Goal: Task Accomplishment & Management: Complete application form

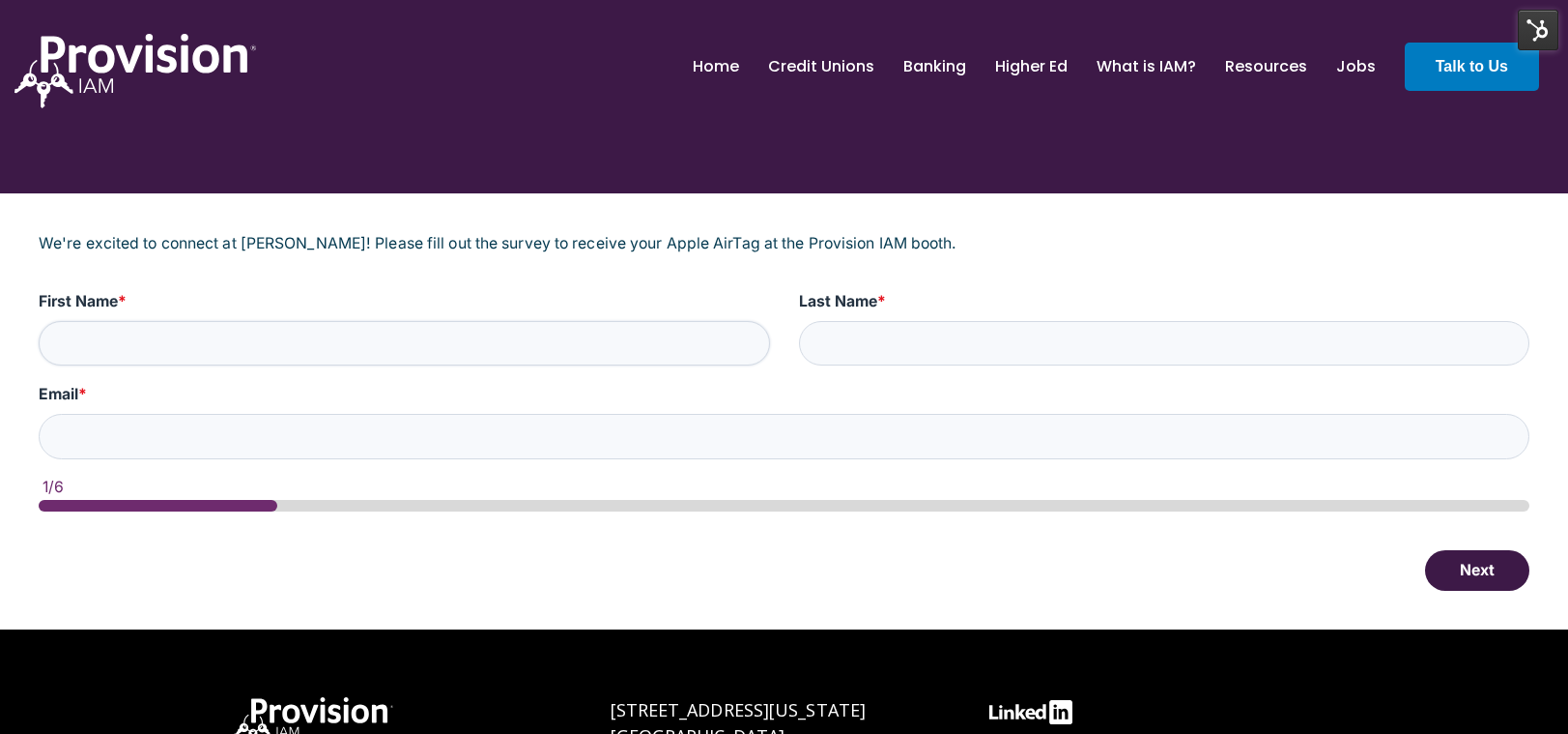
click at [486, 351] on input "First Name *" at bounding box center [405, 344] width 732 height 46
type input "Test"
type input "[EMAIL_ADDRESS][DOMAIN_NAME]"
type input "Test"
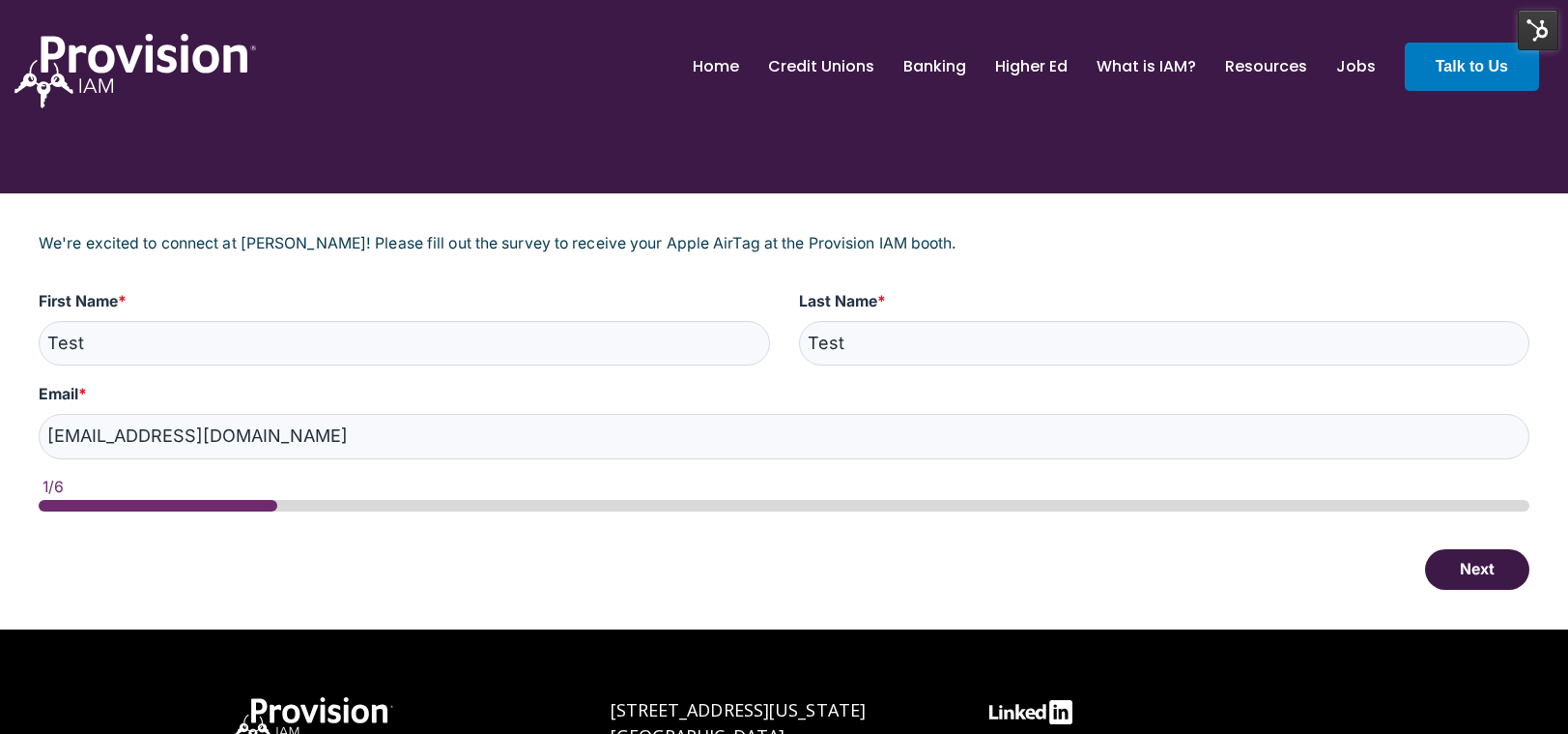
click at [1496, 576] on button "Next" at bounding box center [1477, 569] width 105 height 41
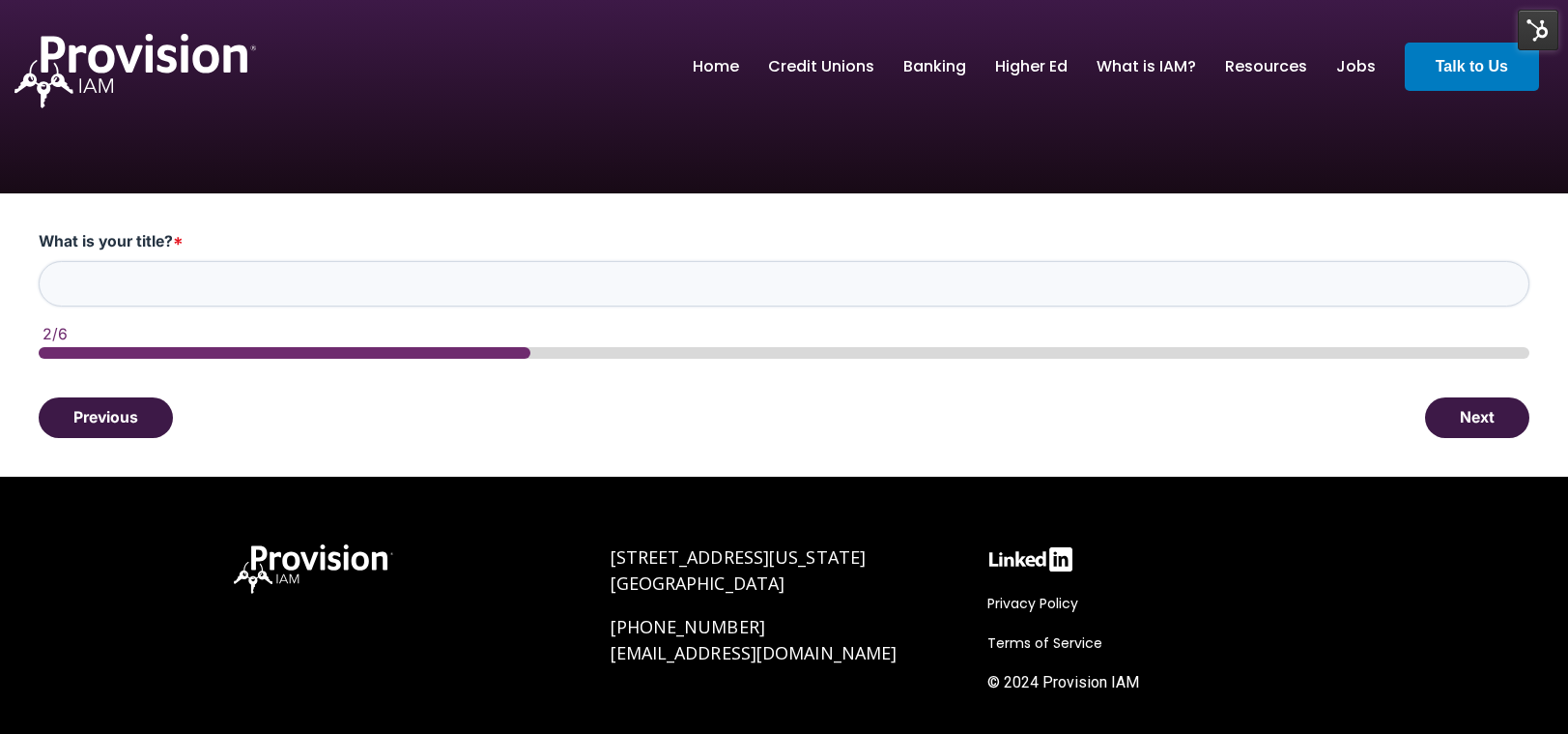
click at [517, 297] on input "What is your title? *" at bounding box center [784, 284] width 1490 height 46
type input "Test"
click at [1468, 414] on button "Next" at bounding box center [1477, 416] width 105 height 41
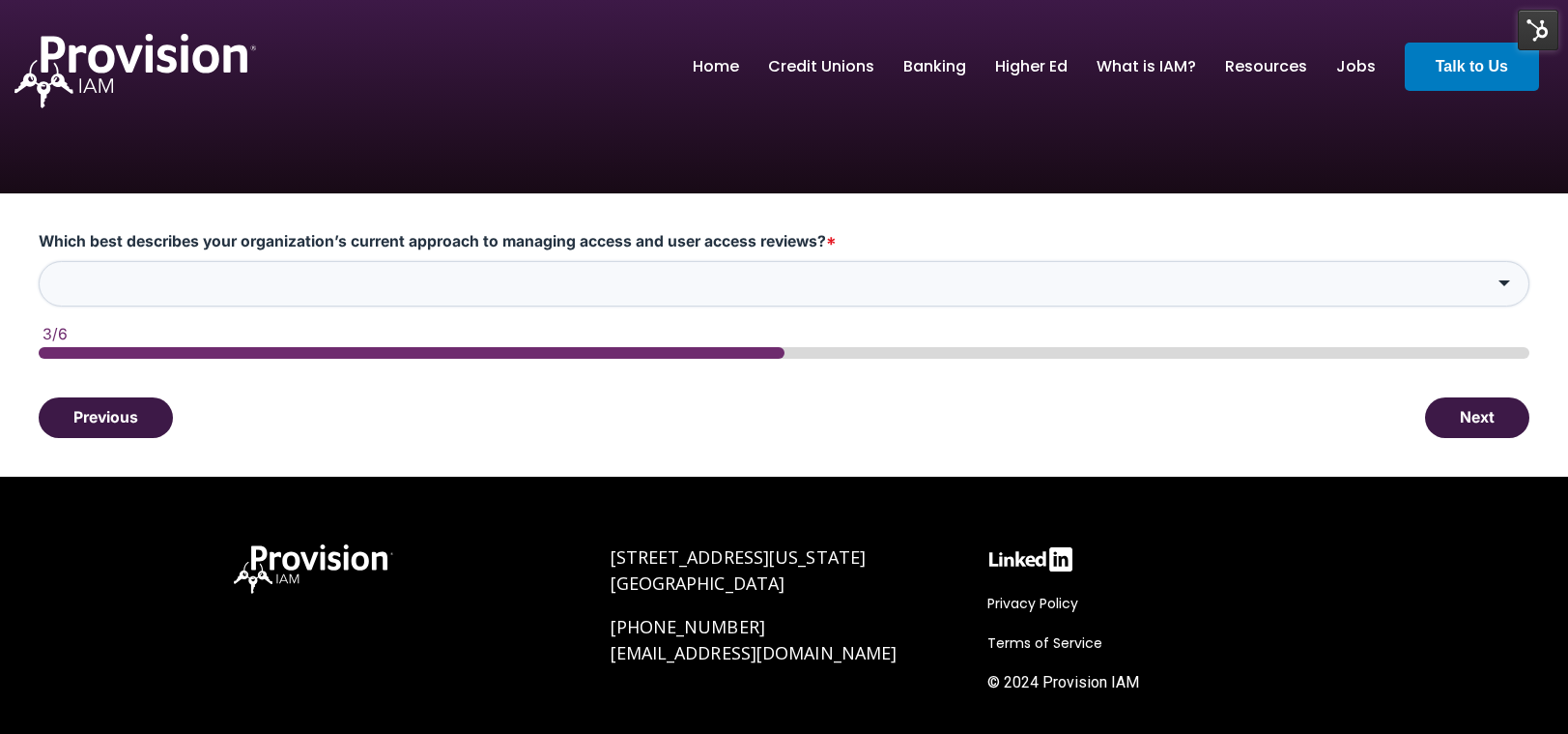
click at [345, 305] on input "Which best describes your organization’s current approach to managing access an…" at bounding box center [784, 284] width 1490 height 46
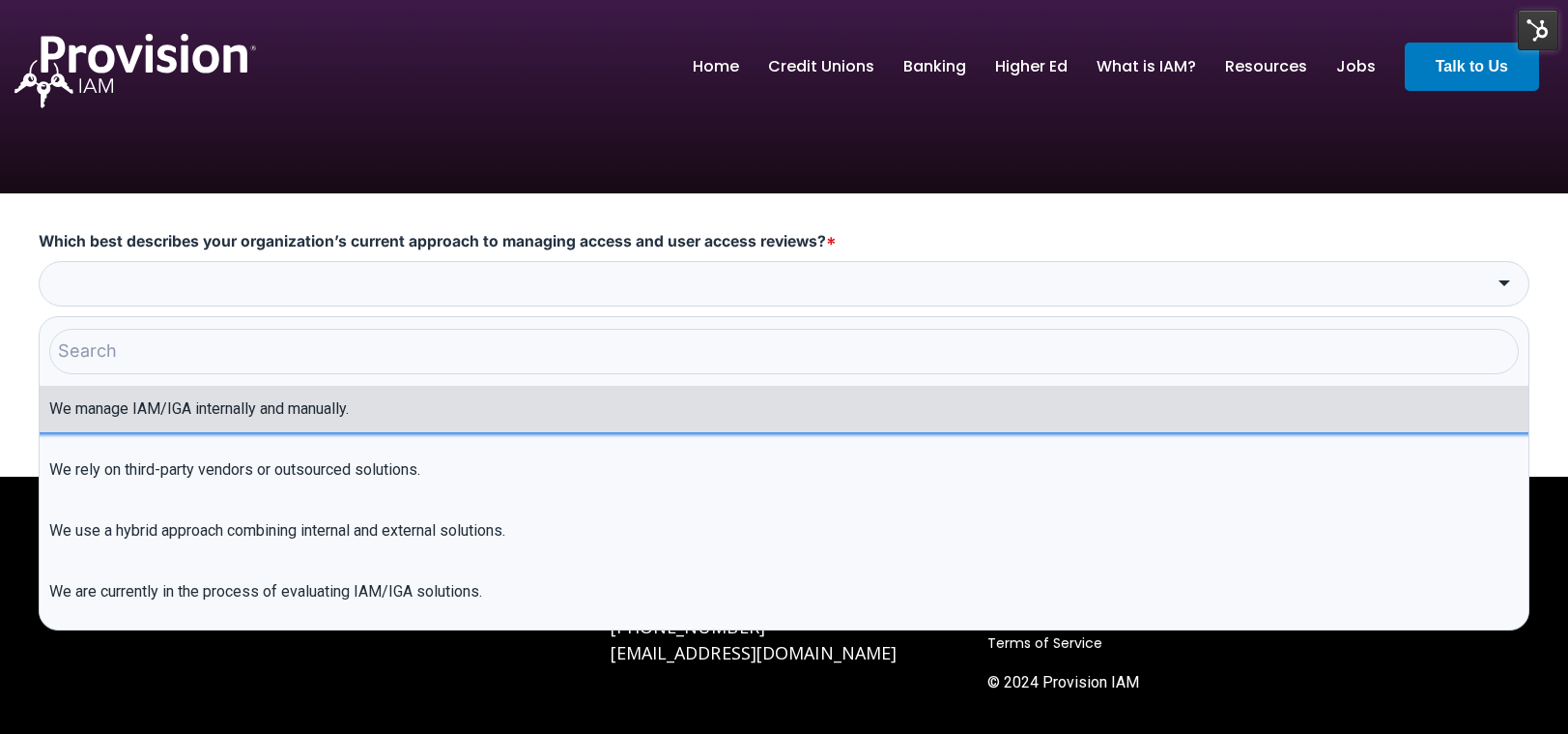
click at [278, 411] on li "We manage IAM/IGA internally and manually." at bounding box center [784, 409] width 1489 height 47
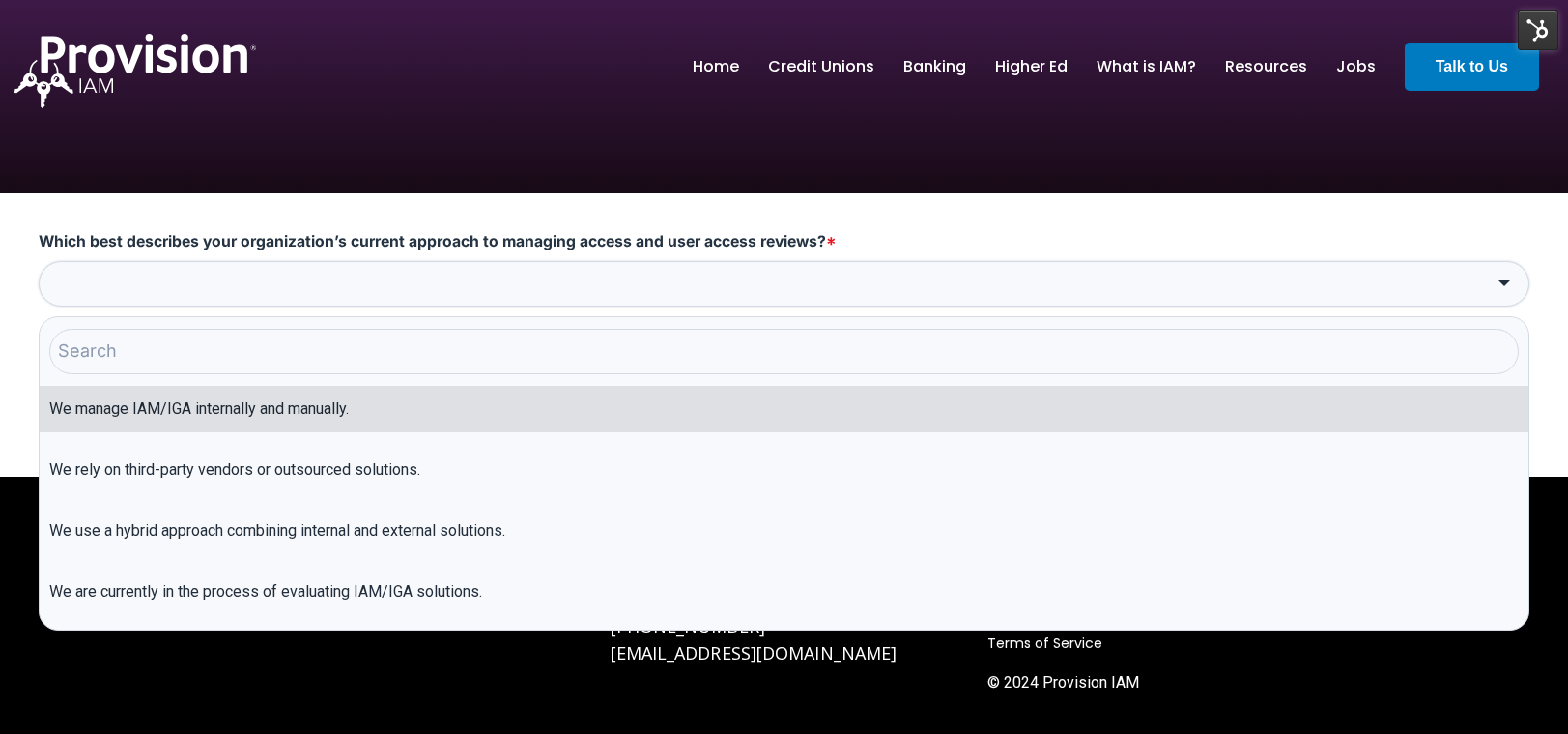
type input "We manage IAM/IGA internally and manually."
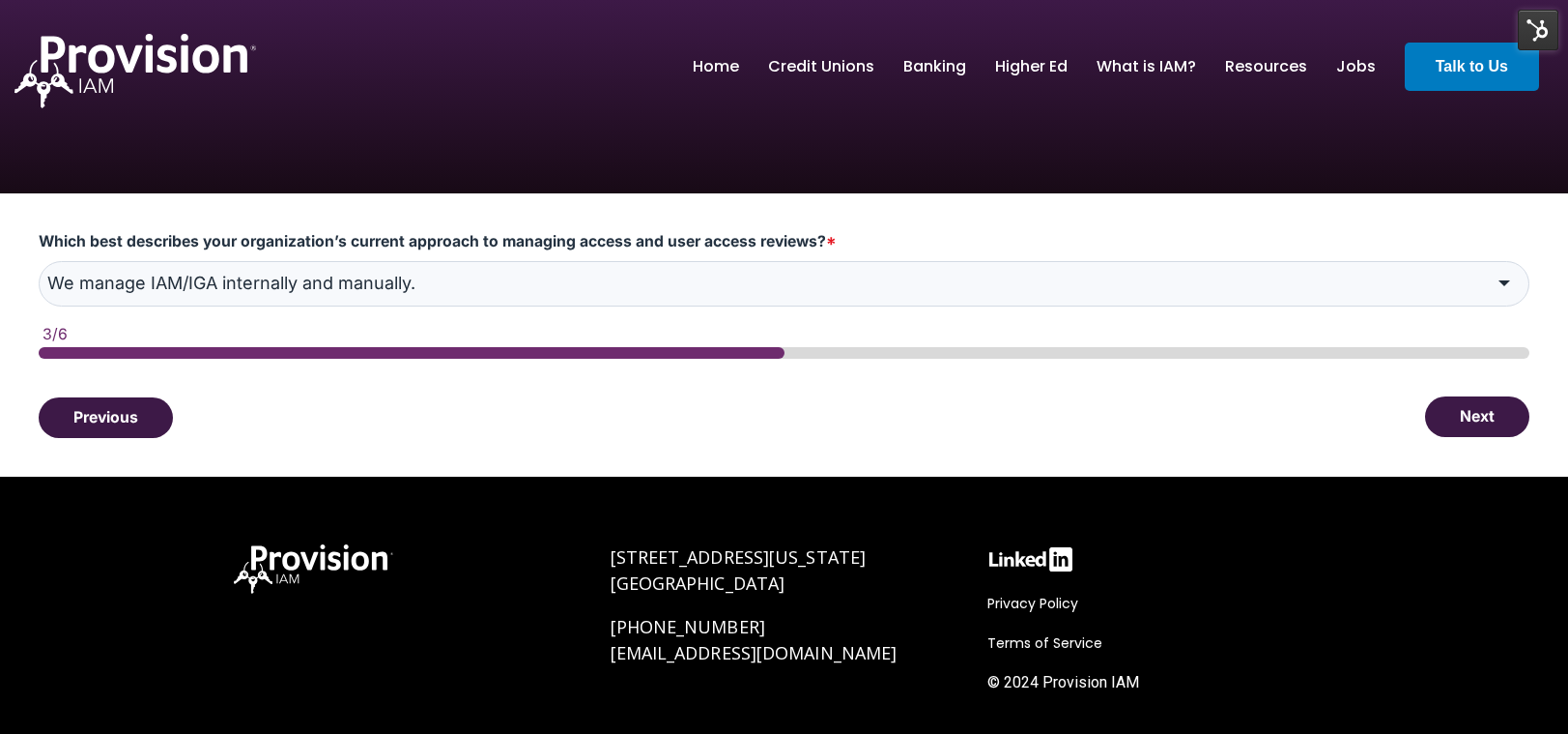
click at [1490, 418] on button "Next" at bounding box center [1477, 416] width 105 height 41
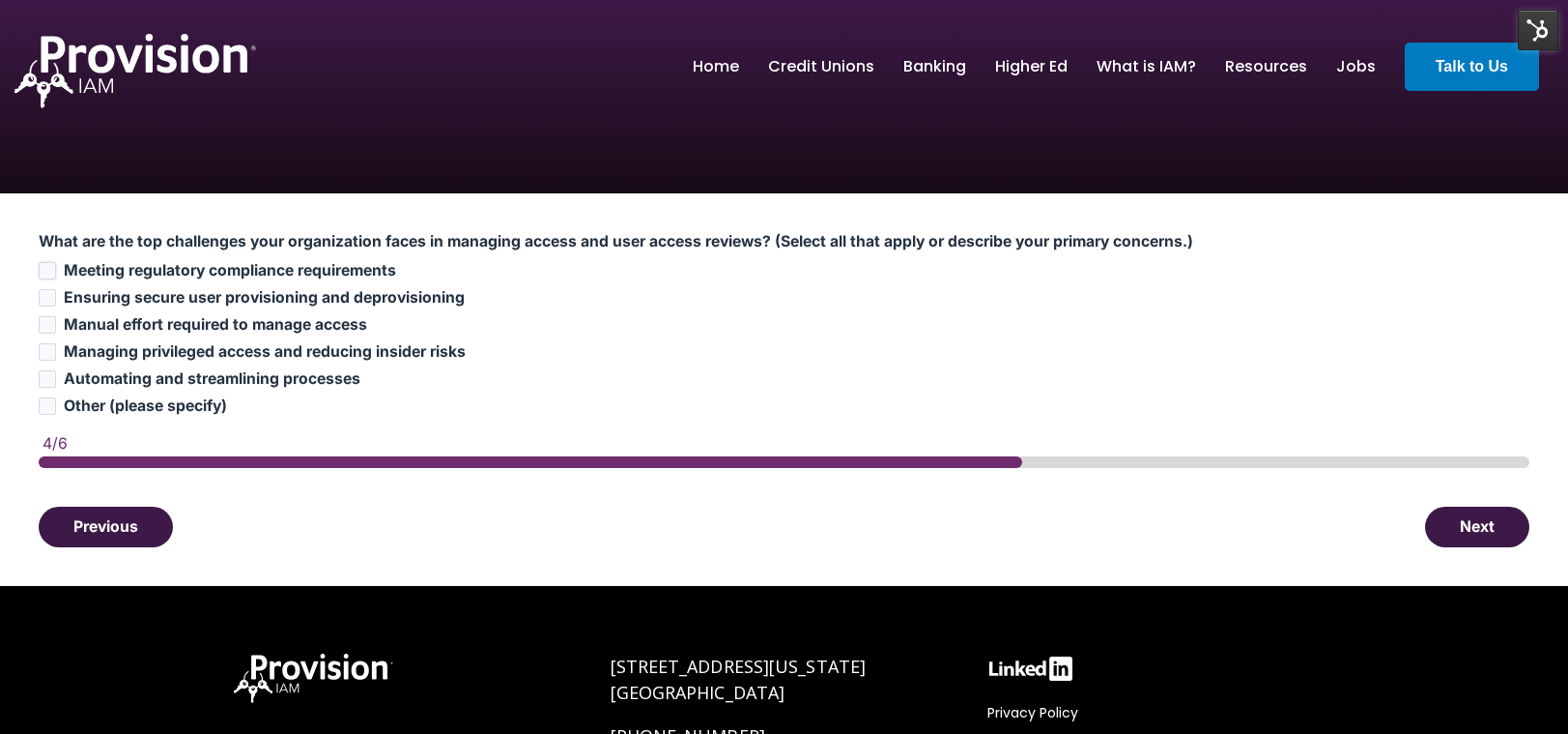
click at [47, 262] on input "Meeting regulatory compliance requirements" at bounding box center [47, 270] width 17 height 17
checkbox input "true"
click at [42, 297] on input "Ensuring secure user provisioning and deprovisioning" at bounding box center [47, 297] width 17 height 17
checkbox input "true"
click at [1478, 528] on button "Next" at bounding box center [1477, 526] width 105 height 41
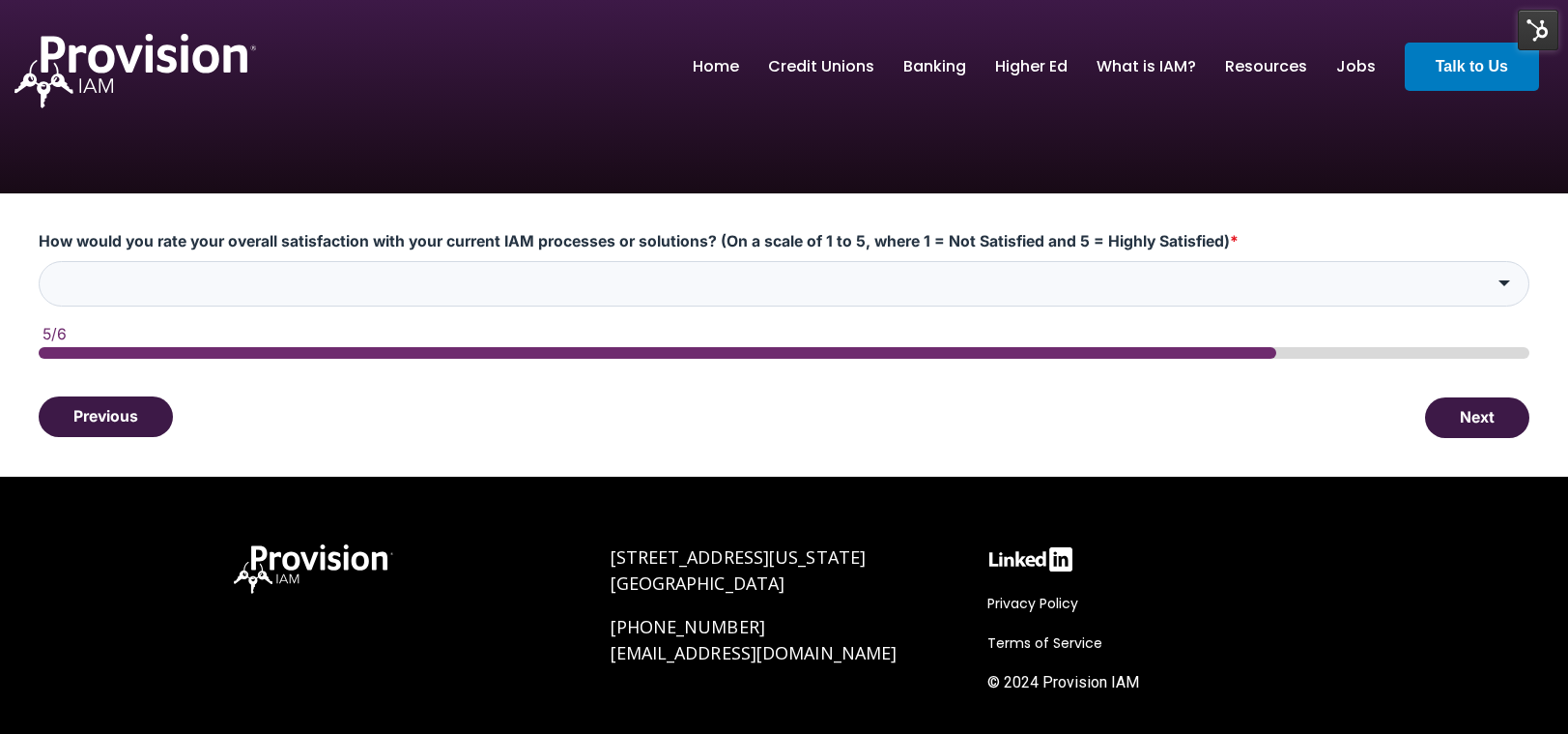
click at [156, 412] on button "Previous" at bounding box center [106, 416] width 135 height 41
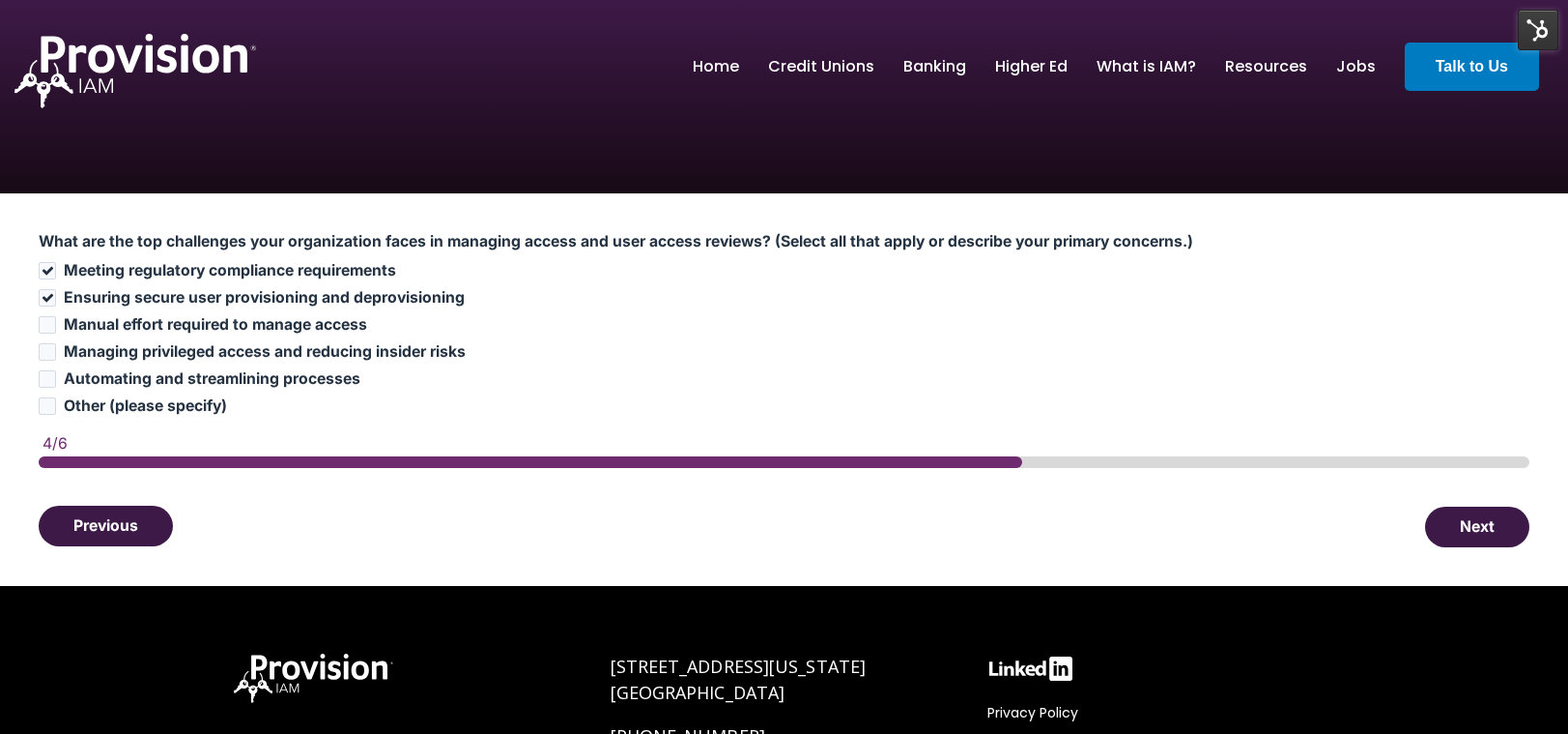
click at [101, 522] on button "Previous" at bounding box center [106, 526] width 135 height 41
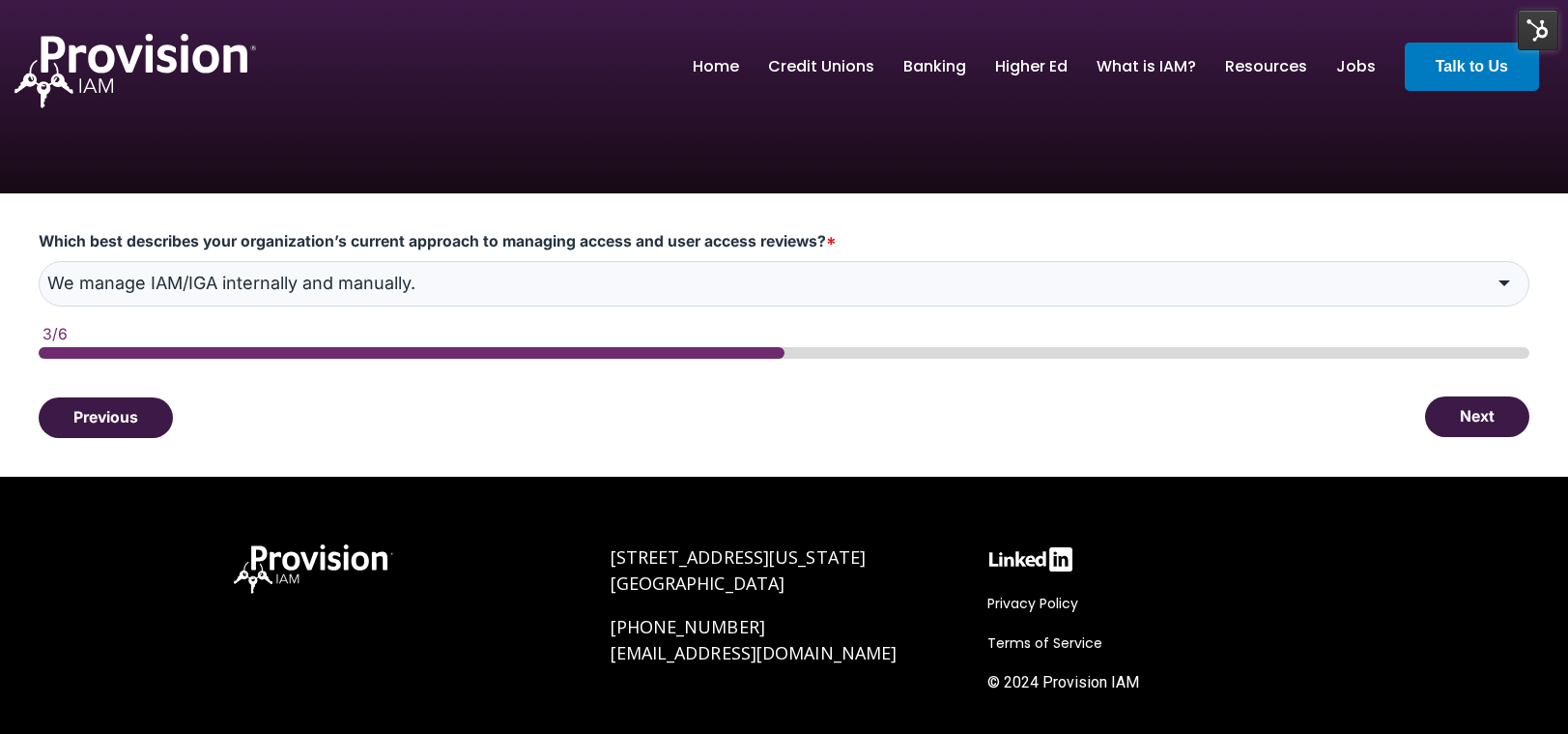
click at [1473, 414] on button "Next" at bounding box center [1477, 416] width 105 height 41
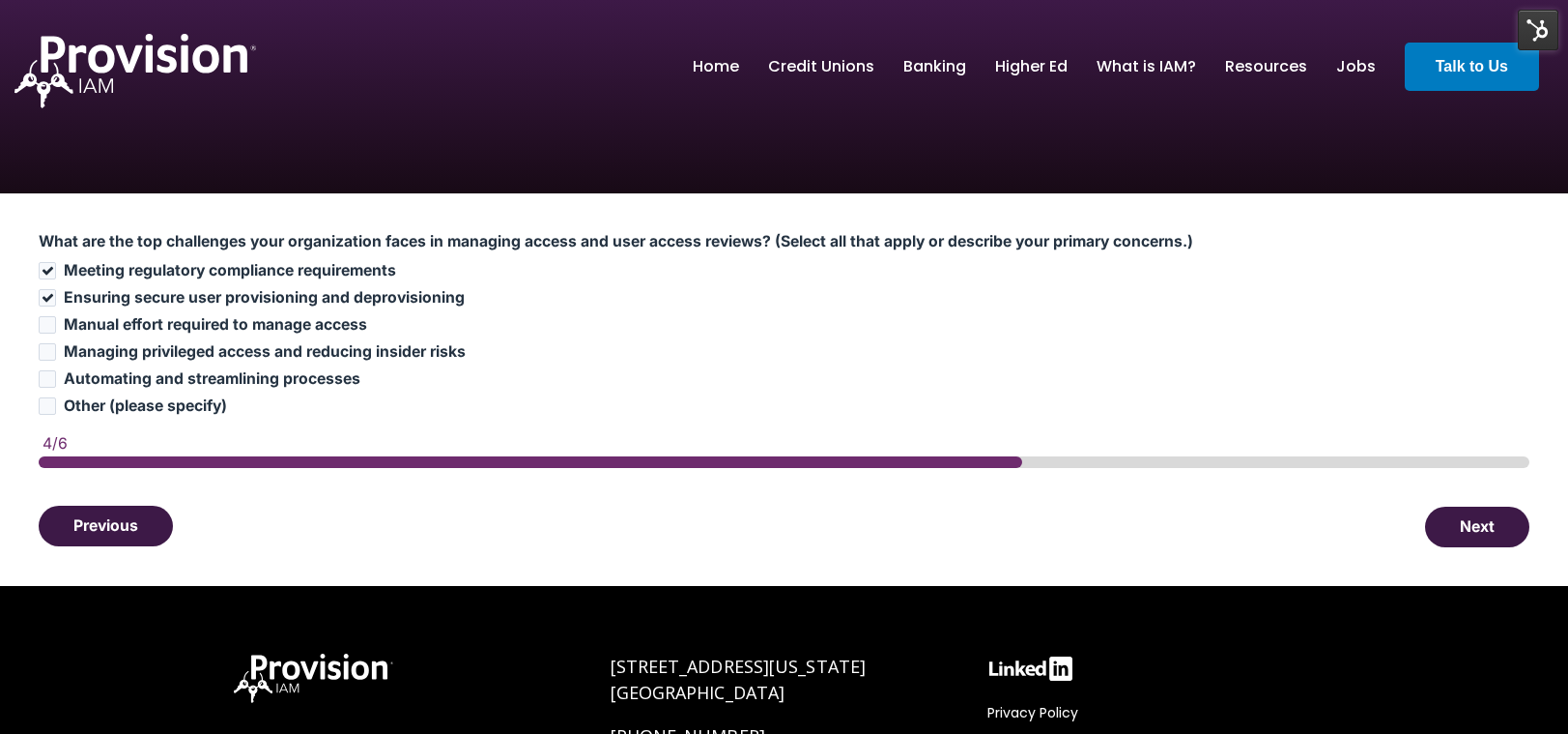
click at [63, 522] on button "Previous" at bounding box center [106, 526] width 135 height 41
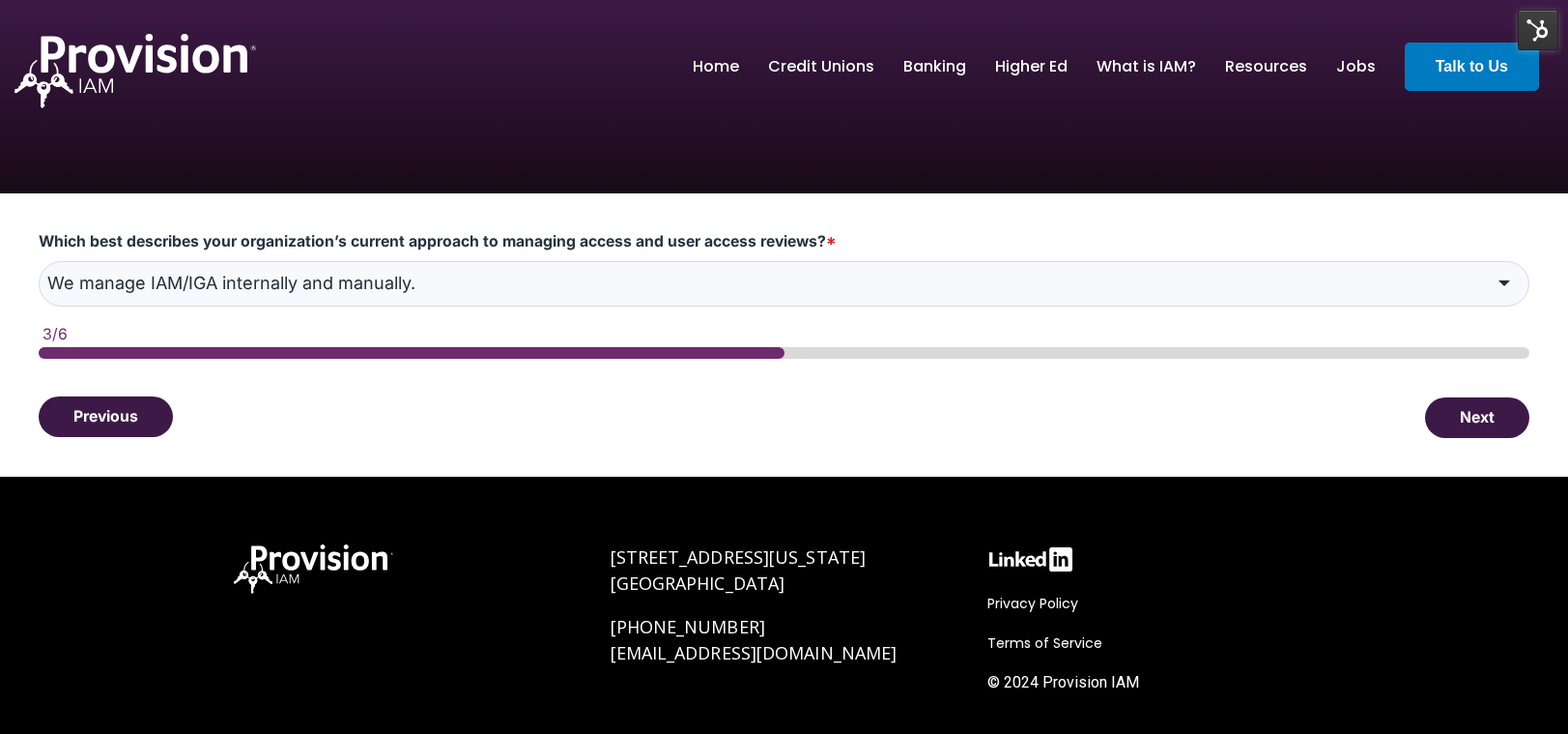
click at [110, 425] on button "Previous" at bounding box center [106, 416] width 135 height 41
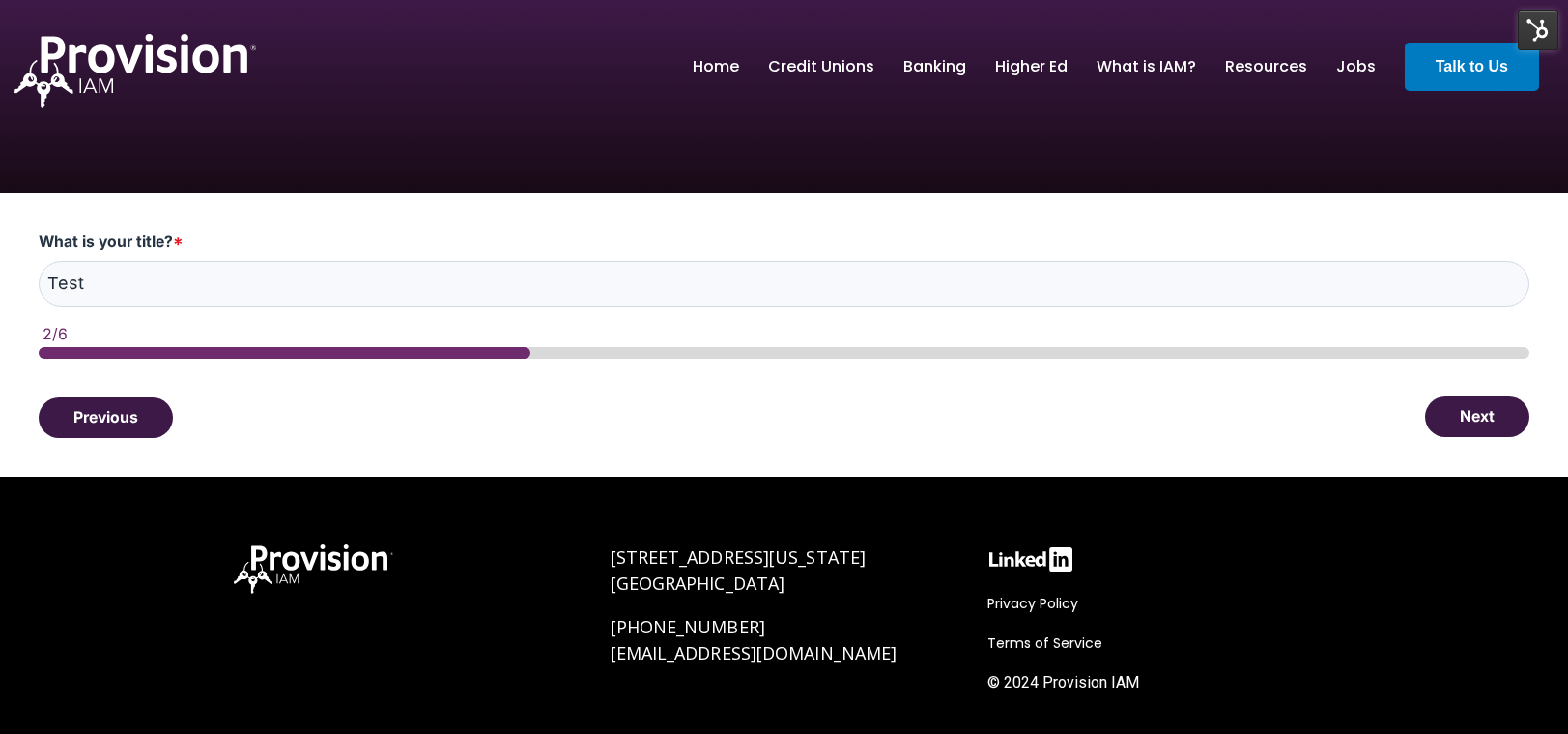
click at [1490, 432] on button "Next" at bounding box center [1477, 416] width 105 height 41
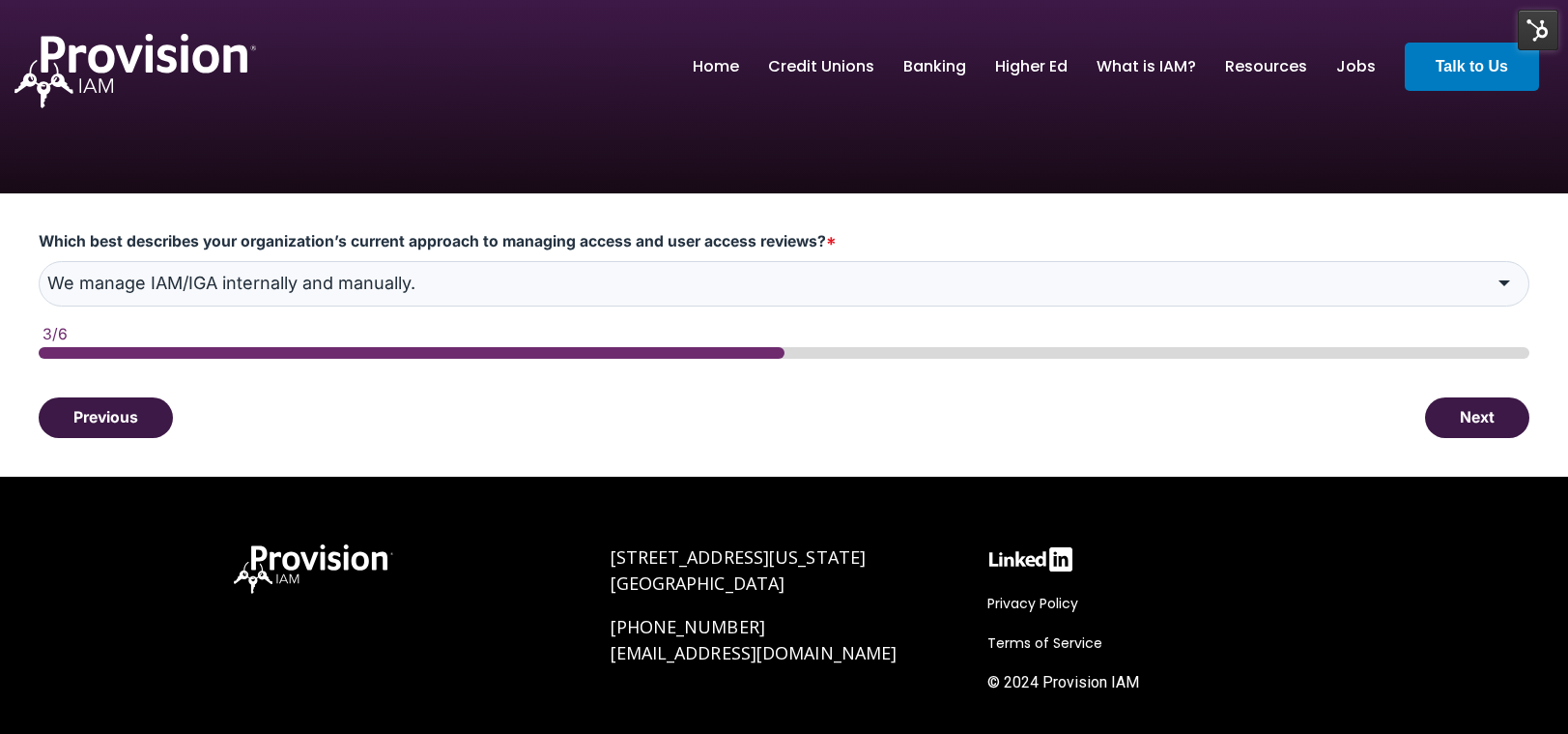
click at [1490, 432] on button "Next" at bounding box center [1477, 417] width 105 height 41
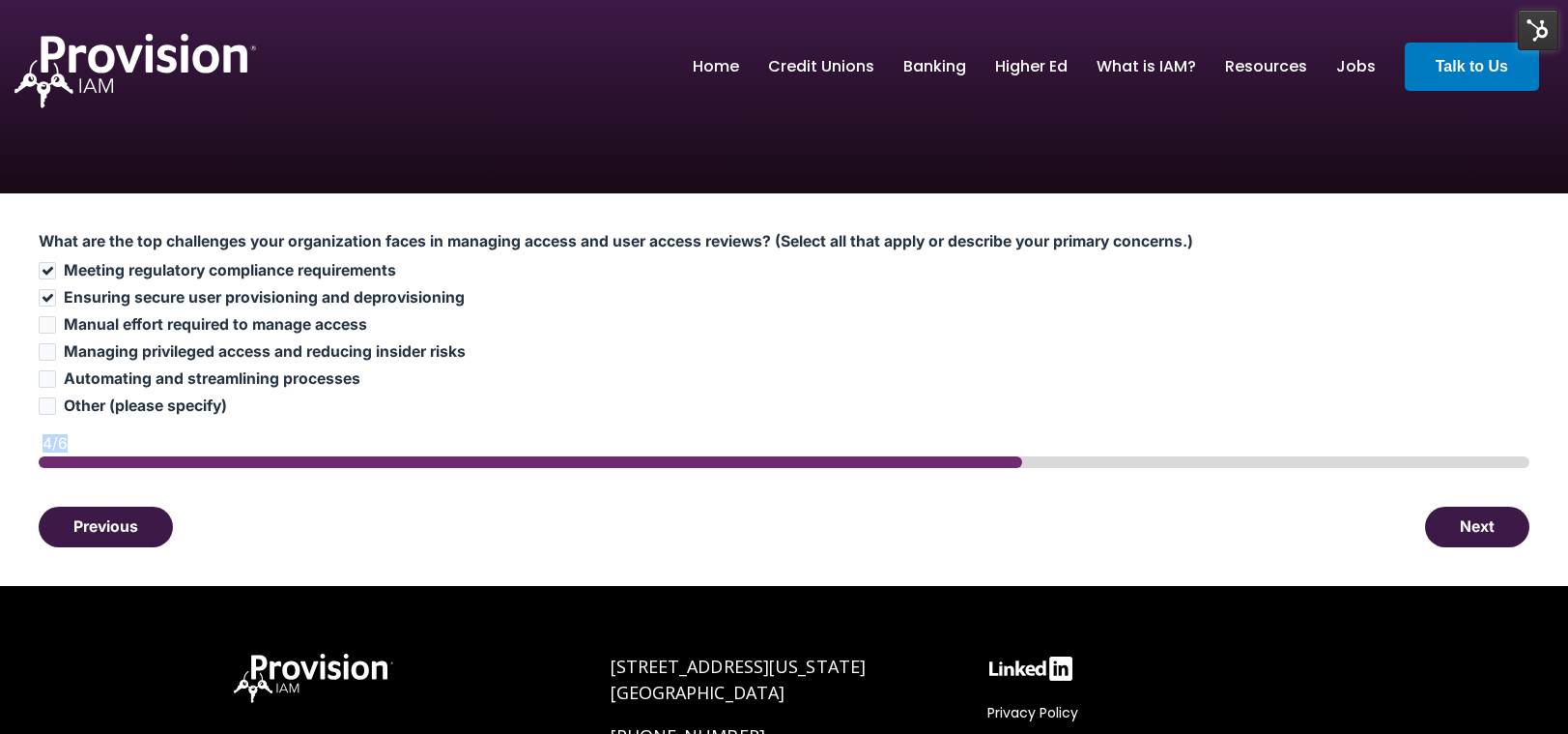
click at [1490, 432] on div "What are the top challenges your organization faces in managing access and user…" at bounding box center [784, 389] width 1568 height 392
click at [1502, 519] on button "Next" at bounding box center [1477, 526] width 105 height 41
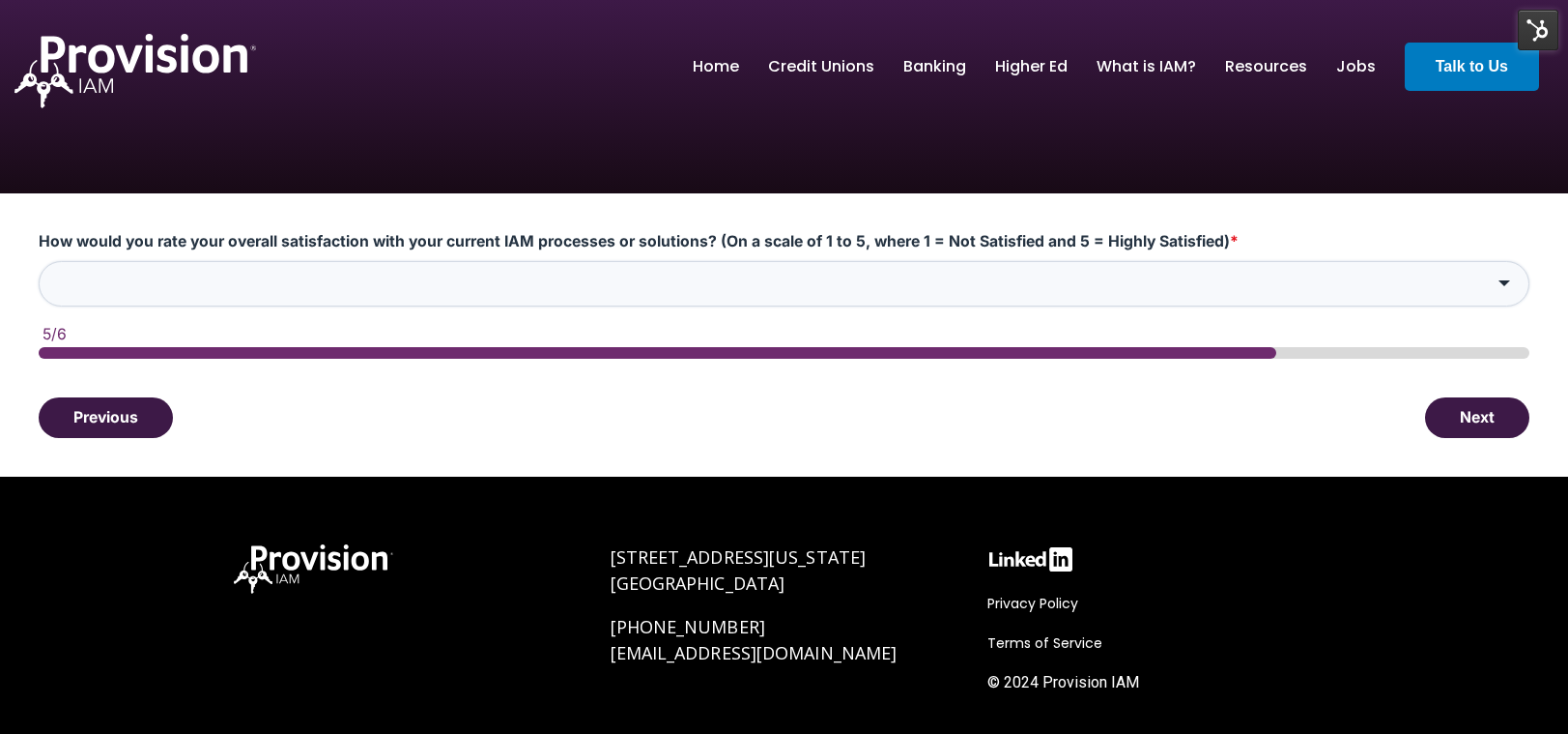
click at [369, 281] on input "How would you rate your overall satisfaction with your current IAM processes or…" at bounding box center [784, 284] width 1490 height 46
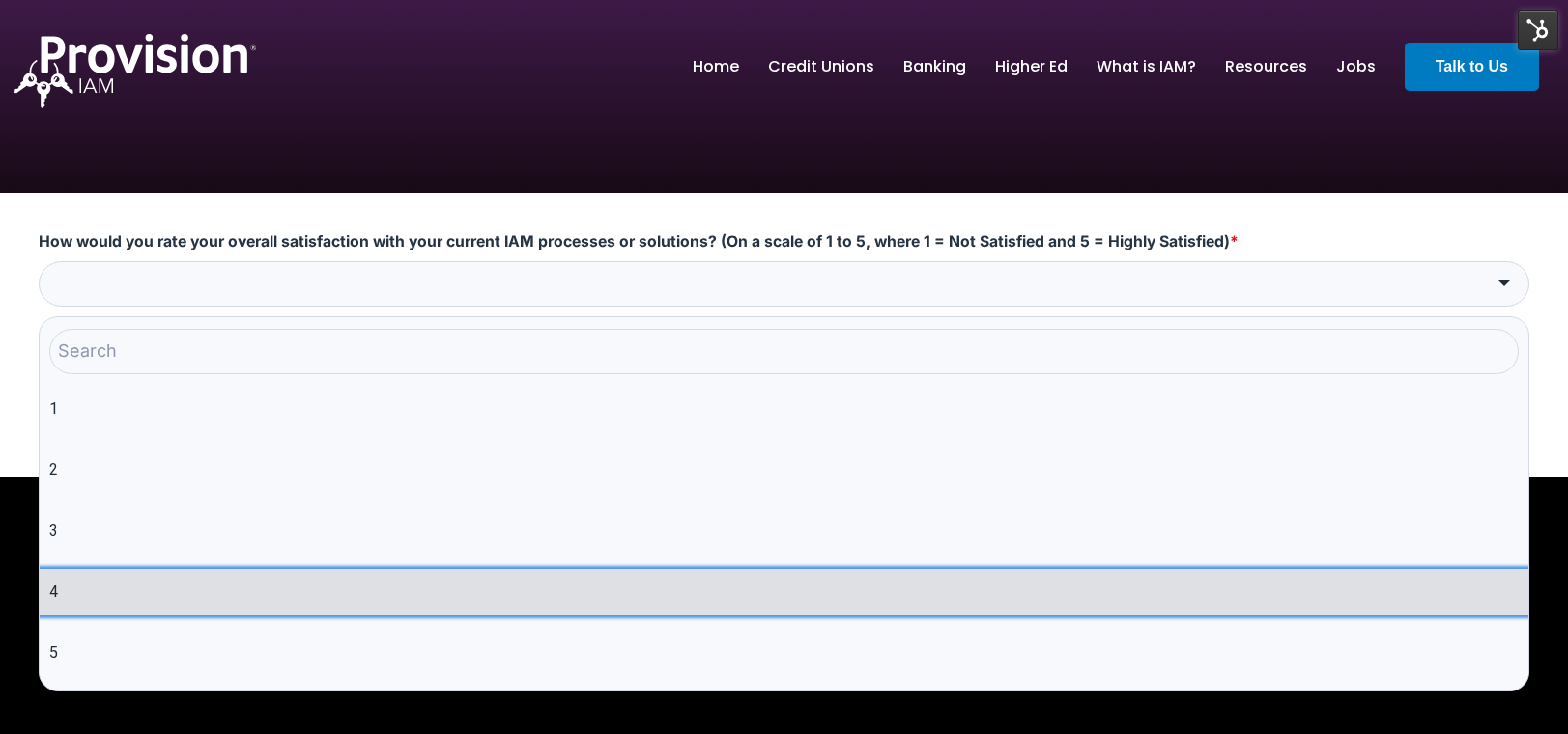
click at [120, 594] on li "4" at bounding box center [784, 591] width 1489 height 47
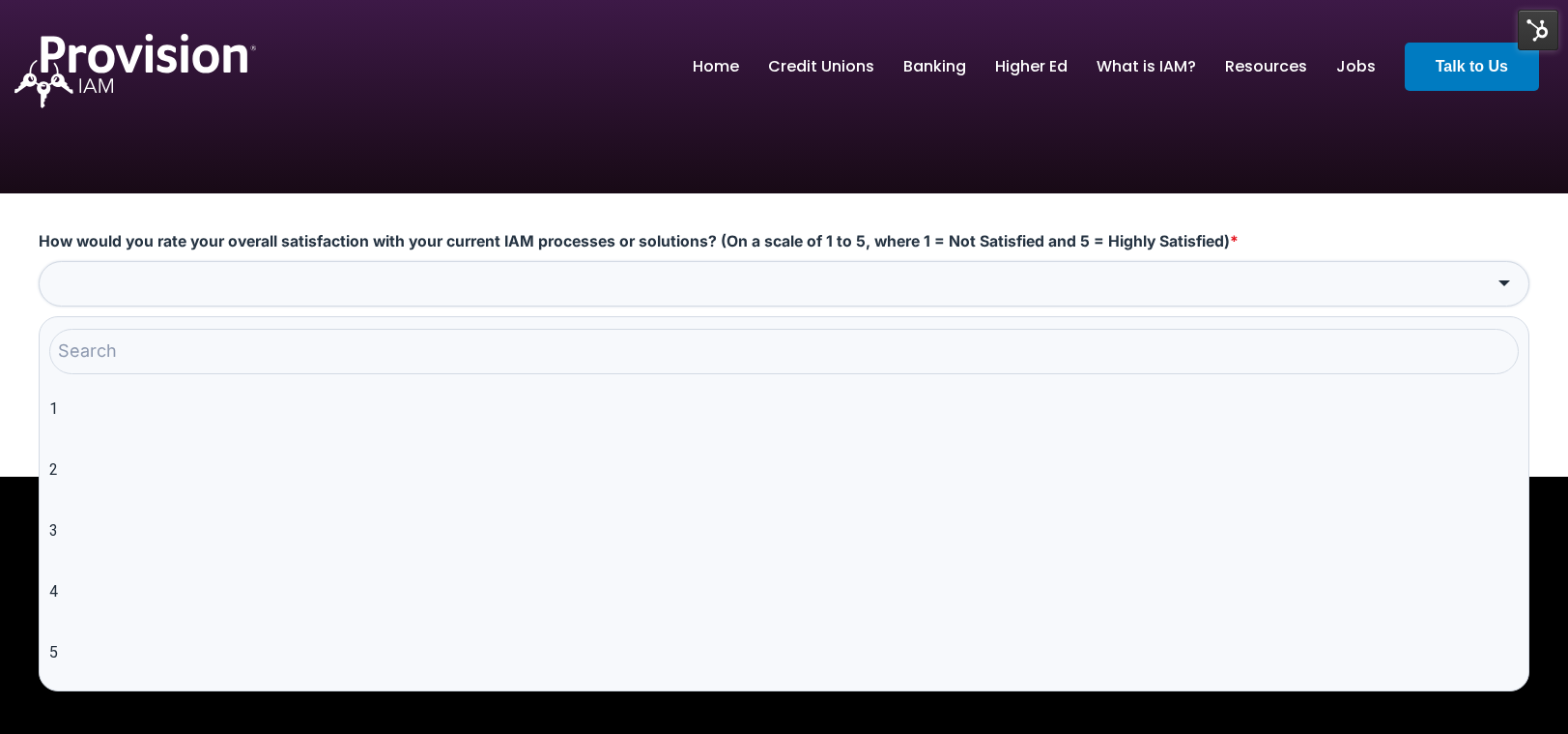
type input "4"
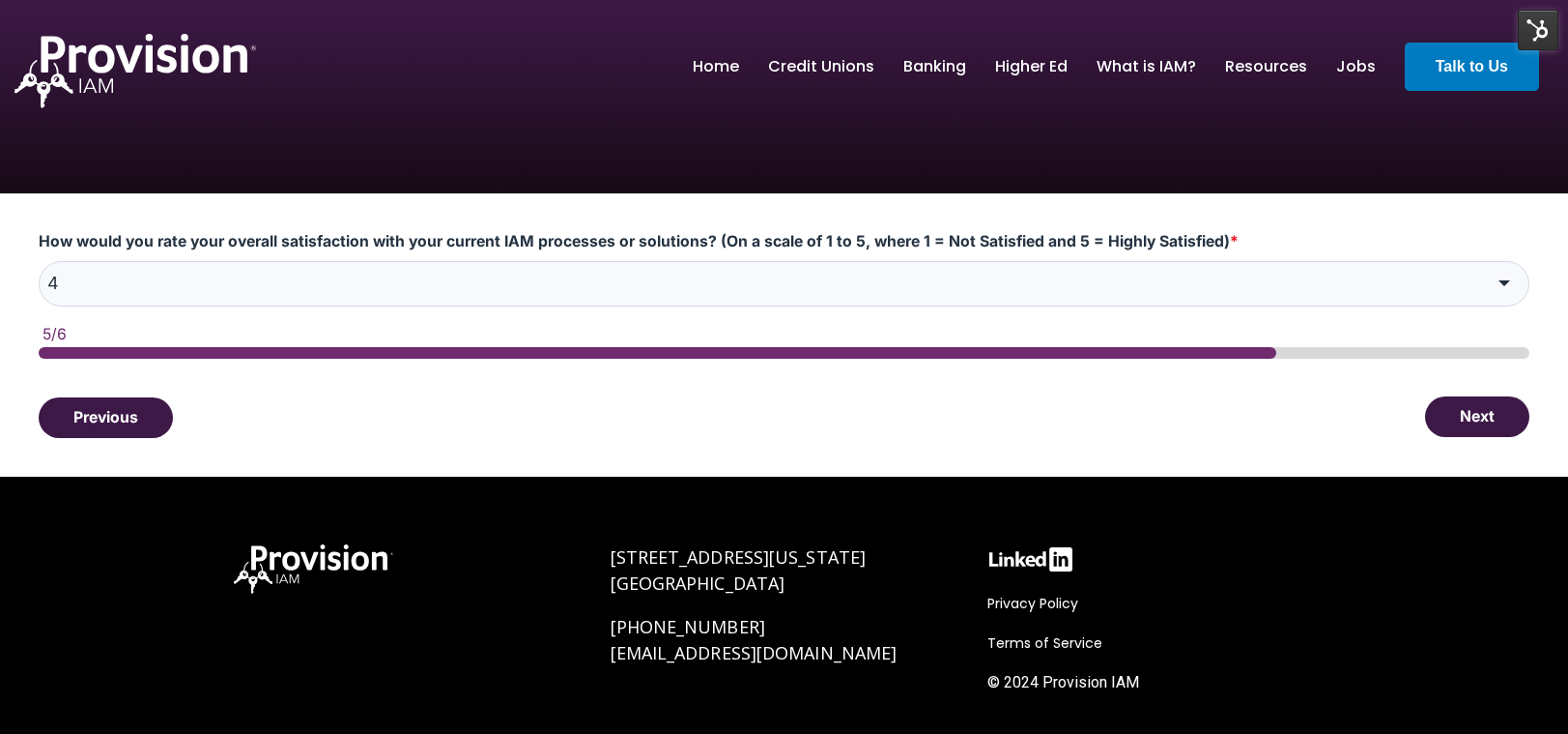
click at [1489, 403] on button "Next" at bounding box center [1477, 416] width 105 height 41
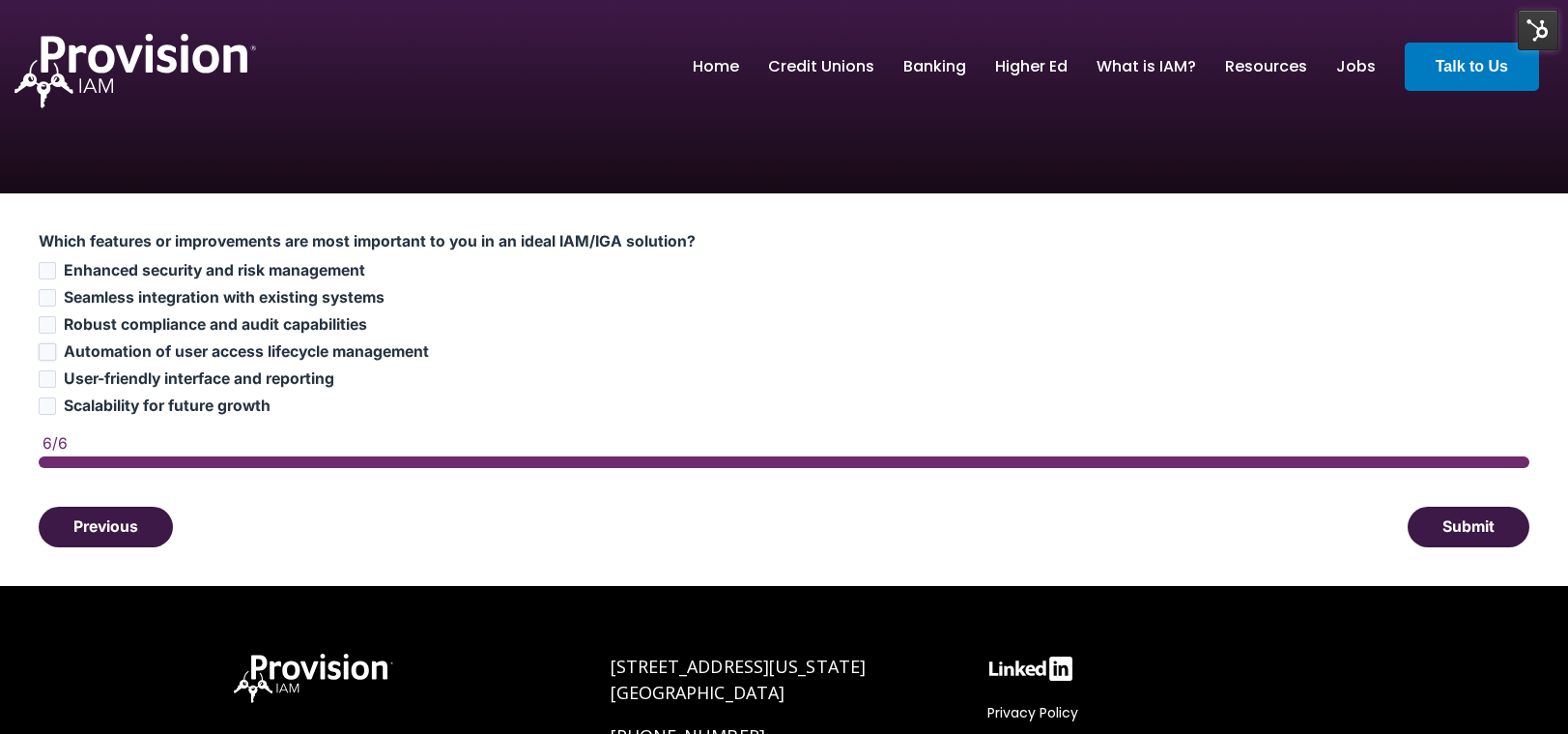
click at [47, 350] on input "Automation of user access lifecycle management" at bounding box center [47, 351] width 17 height 17
checkbox input "true"
click at [1456, 518] on button "Submit" at bounding box center [1468, 526] width 122 height 41
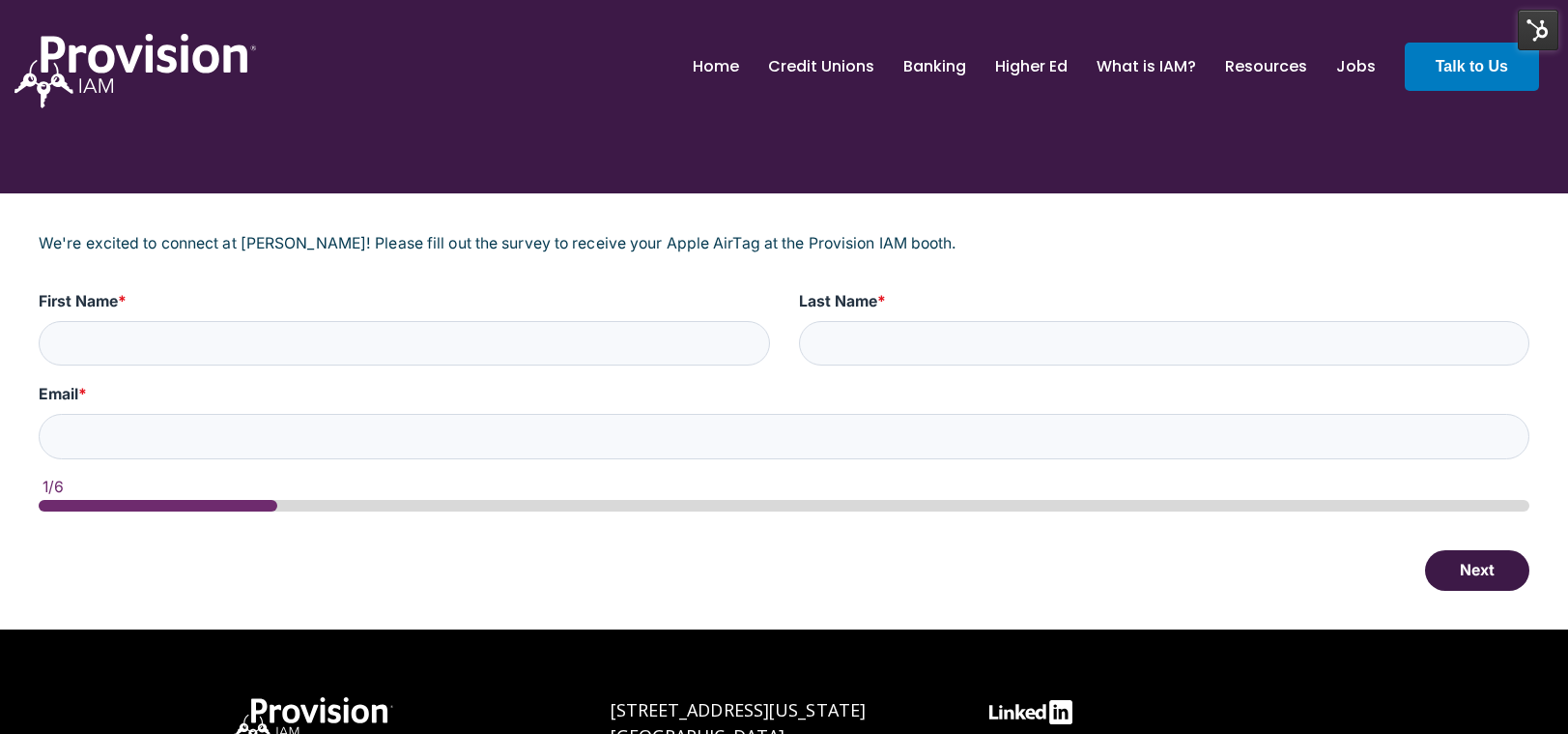
type input "Test"
type input "[EMAIL_ADDRESS][DOMAIN_NAME]"
